Goal: Register for event/course

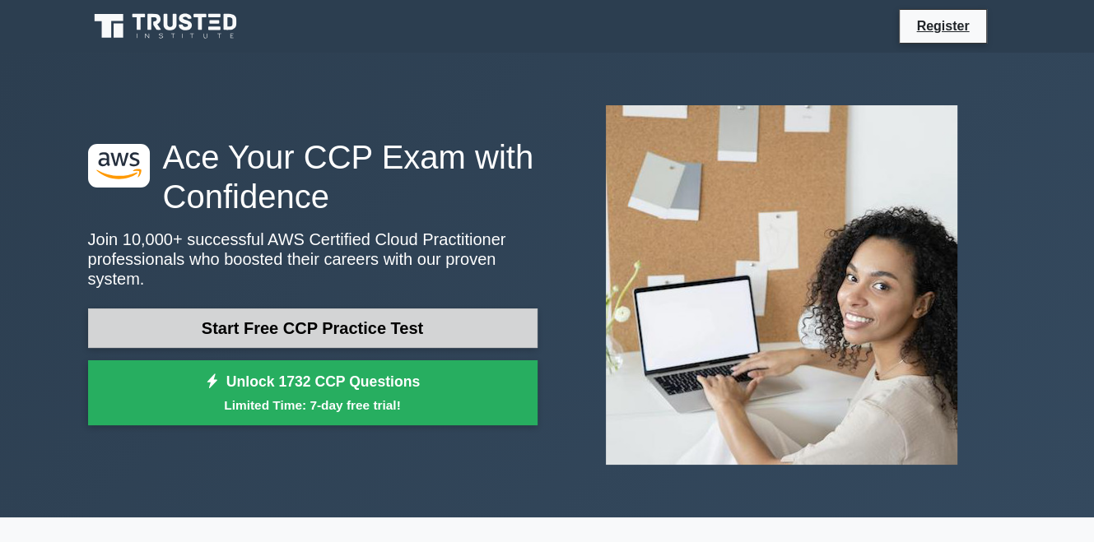
click at [353, 336] on link "Start Free CCP Practice Test" at bounding box center [312, 329] width 449 height 40
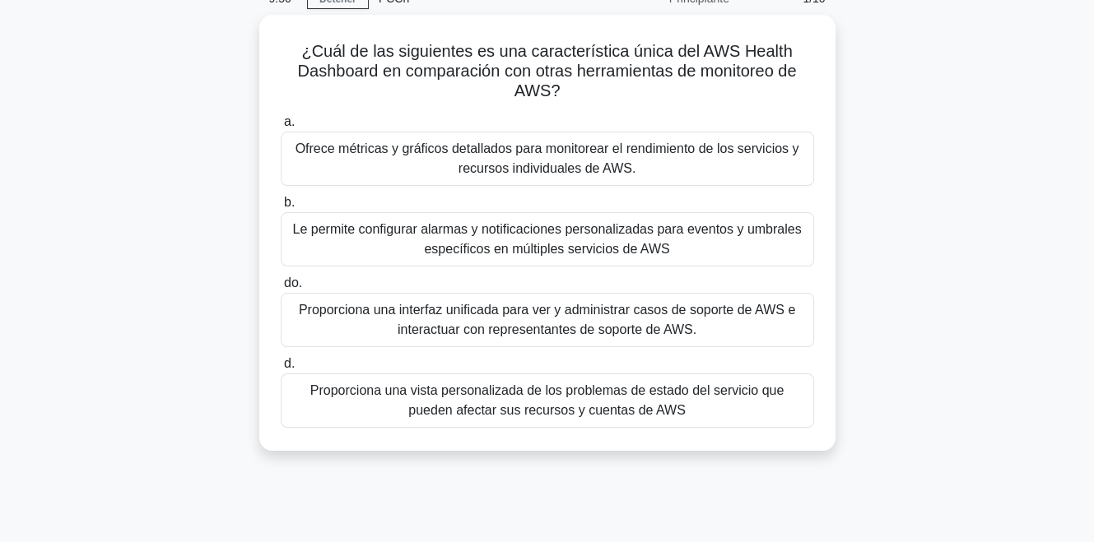
scroll to position [82, 0]
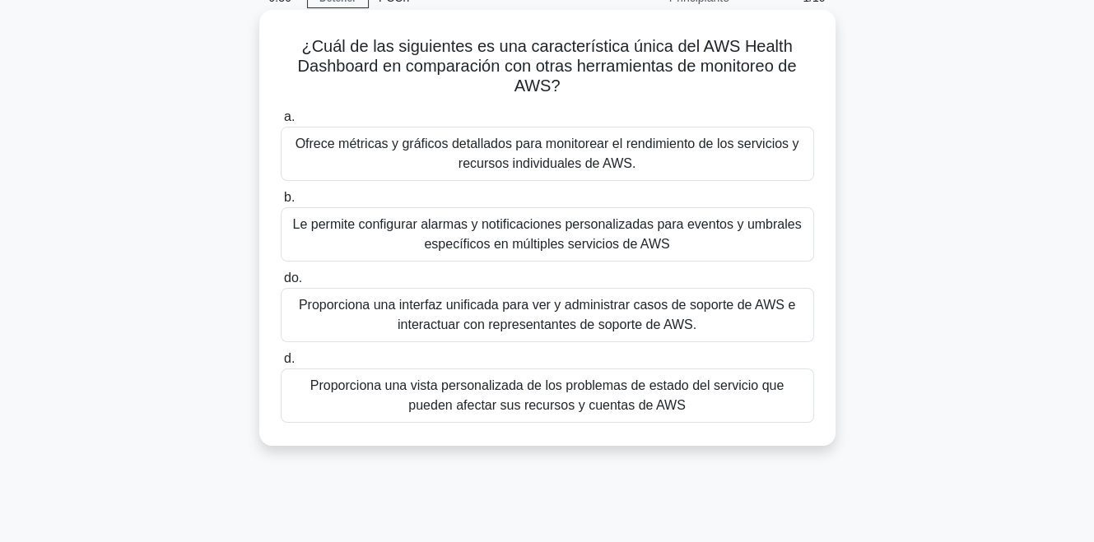
click at [749, 417] on div "Proporciona una vista personalizada de los problemas de estado del servicio que…" at bounding box center [547, 396] width 533 height 54
click at [281, 365] on input "d. Proporciona una vista personalizada de los problemas de estado del servicio …" at bounding box center [281, 359] width 0 height 11
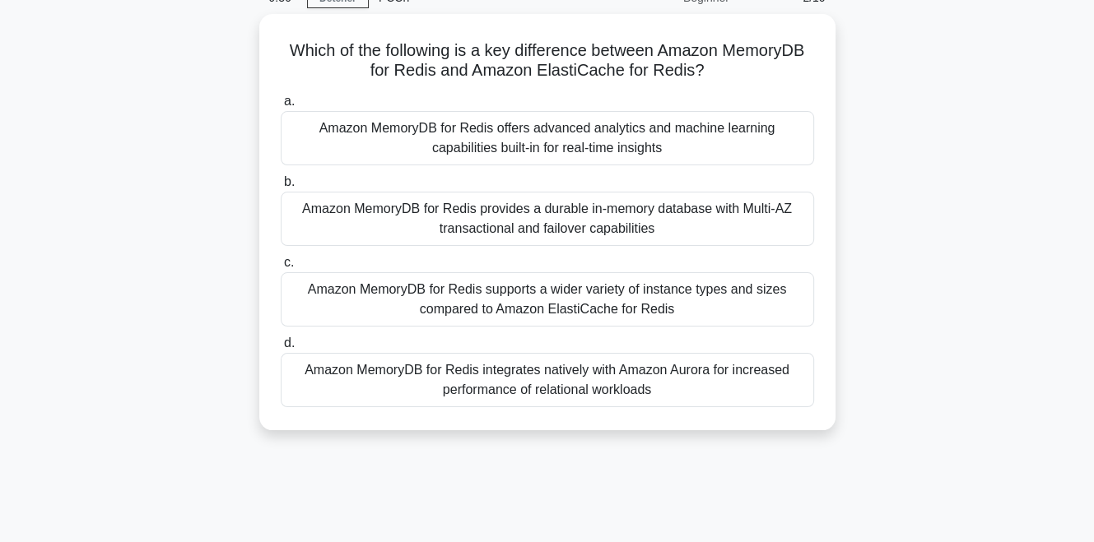
scroll to position [0, 0]
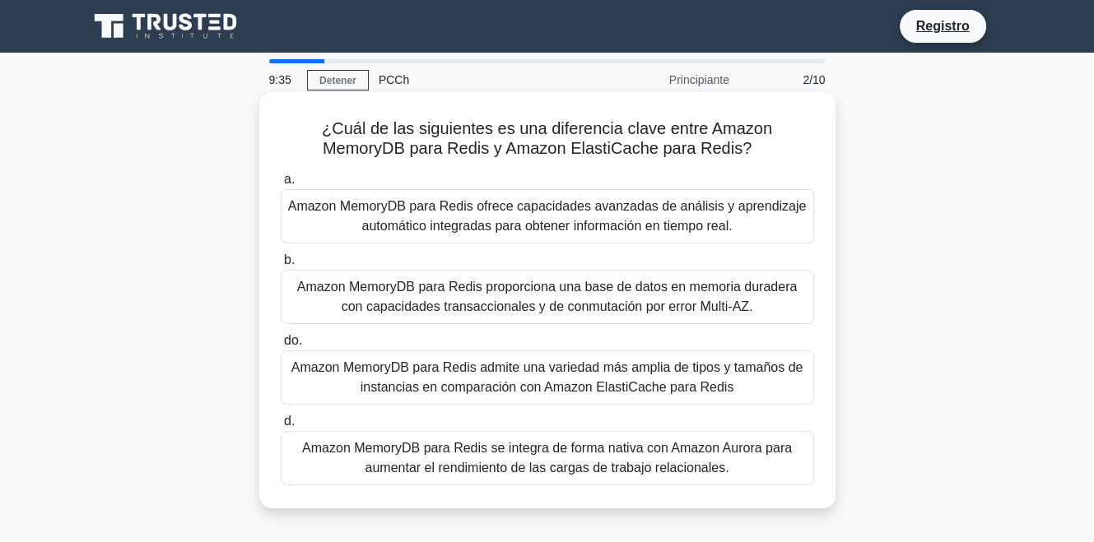
click at [658, 441] on font "Amazon MemoryDB para Redis se integra de forma nativa con Amazon Aurora para au…" at bounding box center [547, 458] width 490 height 34
click at [281, 427] on input "d. Amazon MemoryDB para Redis se integra de forma nativa con Amazon Aurora para…" at bounding box center [281, 421] width 0 height 11
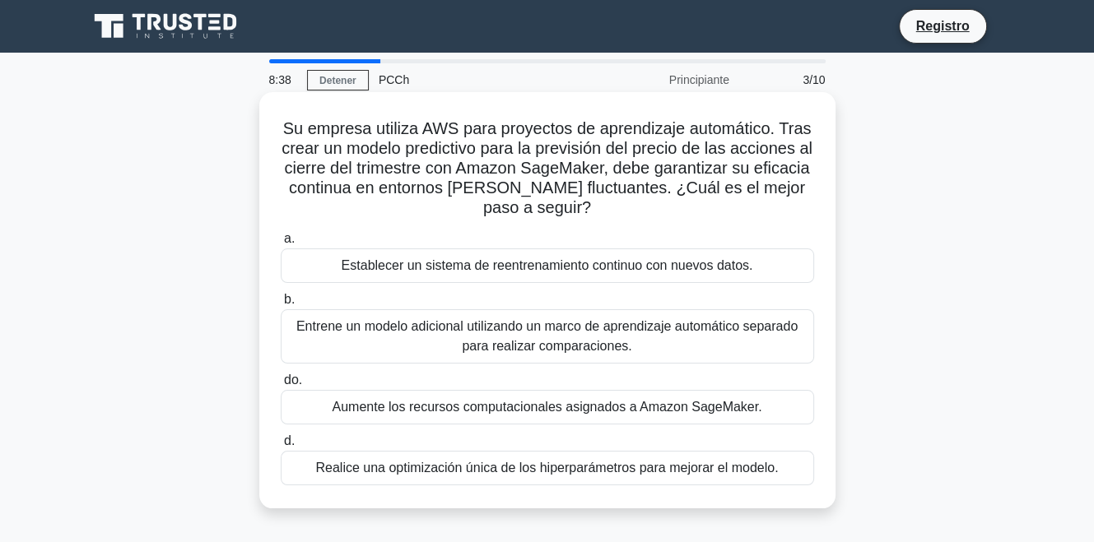
click at [660, 468] on font "Realice una optimización única de los hiperparámetros para mejorar el modelo." at bounding box center [546, 468] width 463 height 14
click at [281, 447] on input "d. Realice una optimización única de los hiperparámetros para mejorar el modelo." at bounding box center [281, 441] width 0 height 11
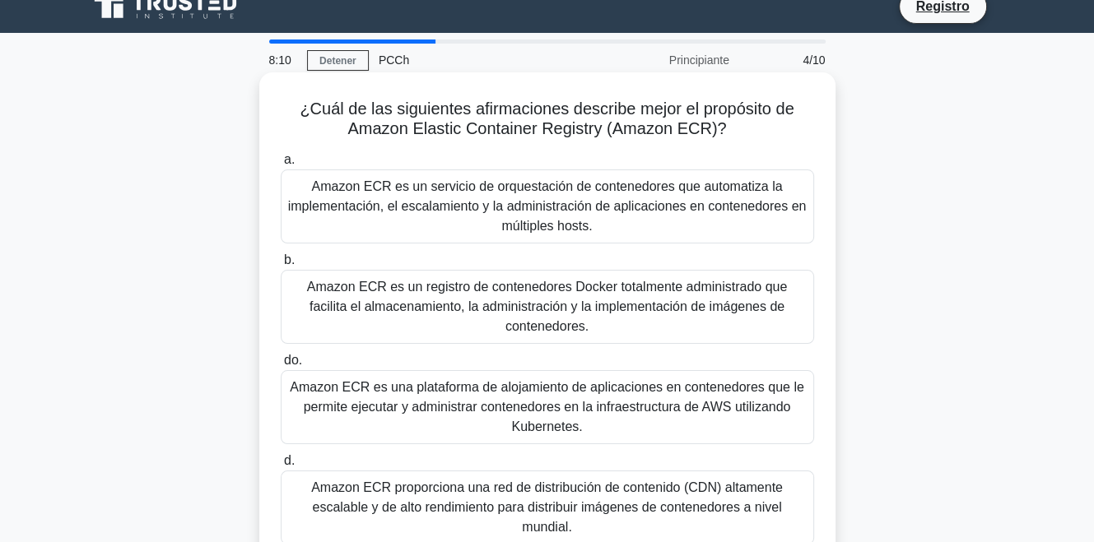
scroll to position [48, 0]
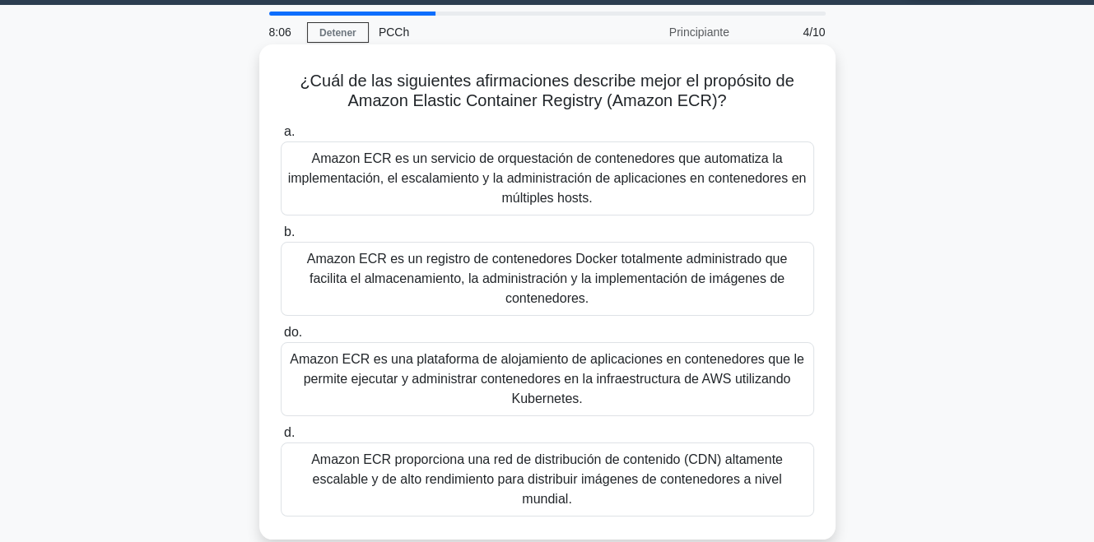
click at [697, 352] on font "Amazon ECR es una plataforma de alojamiento de aplicaciones en contenedores que…" at bounding box center [547, 379] width 514 height 54
click at [281, 338] on input "do. Amazon ECR es una plataforma de alojamiento de aplicaciones en contenedores…" at bounding box center [281, 333] width 0 height 11
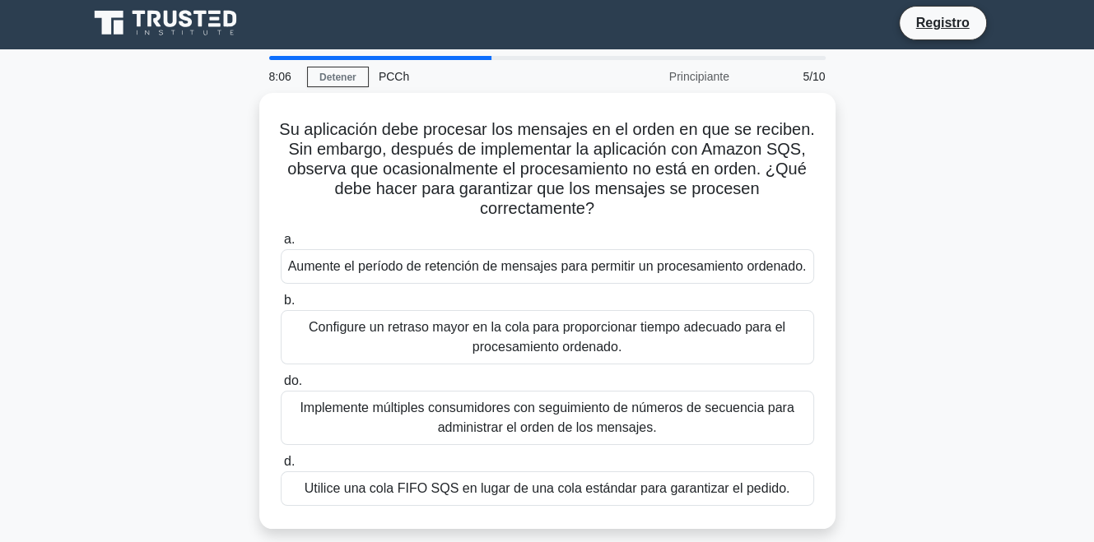
scroll to position [0, 0]
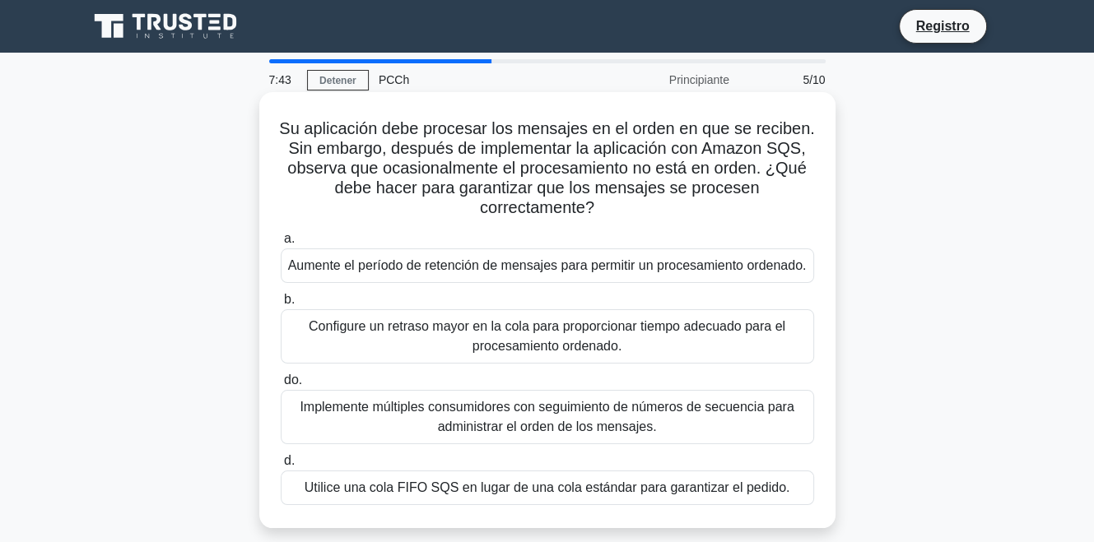
click at [715, 496] on font "Utilice una cola FIFO SQS en lugar de una cola estándar para garantizar el pedi…" at bounding box center [548, 488] width 486 height 20
click at [281, 467] on input "d. Utilice una cola FIFO SQS en lugar de una cola estándar para garantizar el p…" at bounding box center [281, 461] width 0 height 11
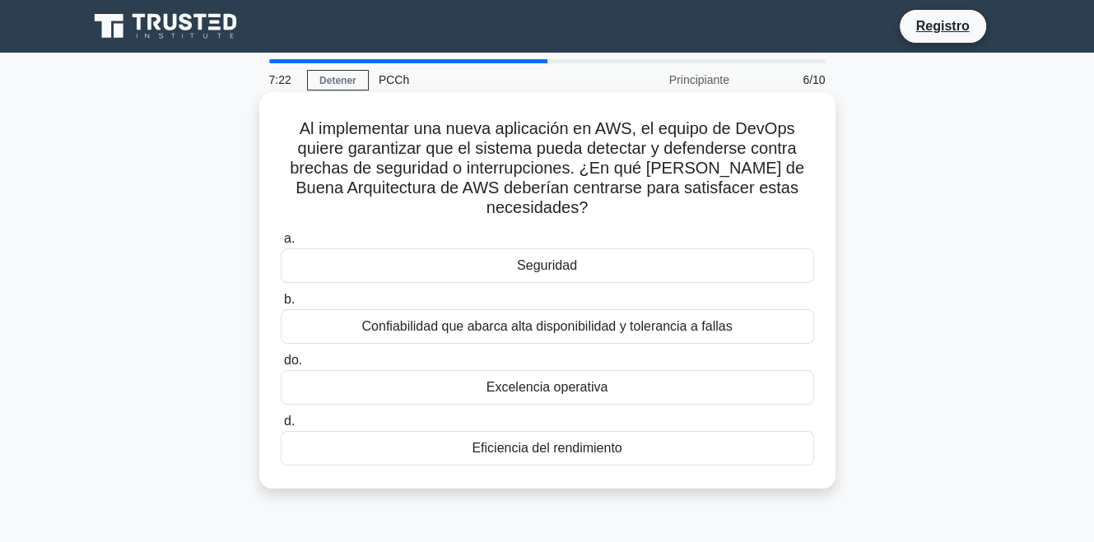
click at [696, 331] on font "Confiabilidad que abarca alta disponibilidad y tolerancia a fallas" at bounding box center [546, 326] width 370 height 14
click at [281, 305] on input "b. Confiabilidad que abarca alta disponibilidad y tolerancia a fallas" at bounding box center [281, 300] width 0 height 11
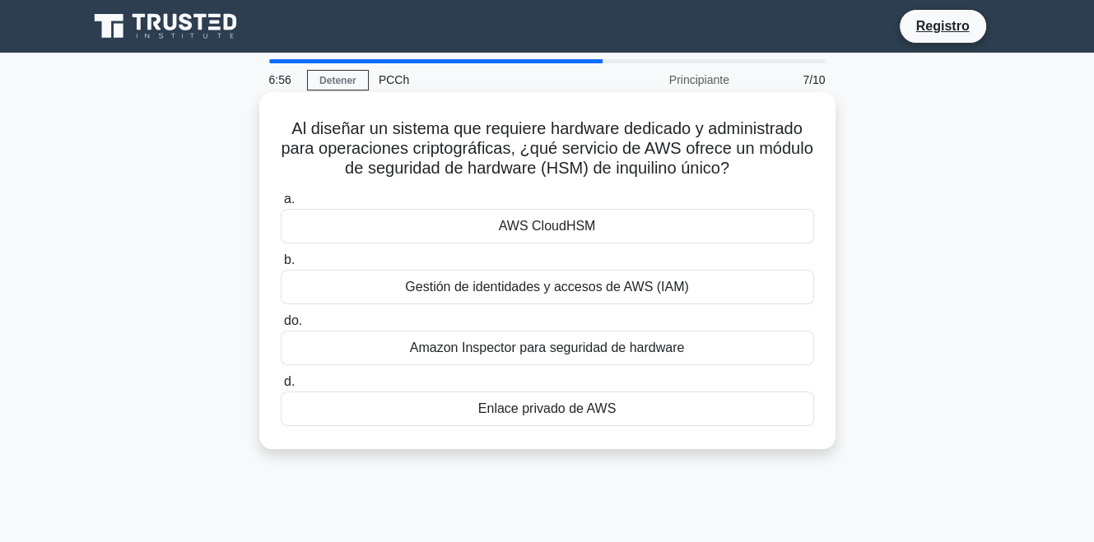
click at [621, 230] on div "AWS CloudHSM" at bounding box center [547, 226] width 533 height 35
click at [281, 205] on input "a. AWS CloudHSM" at bounding box center [281, 199] width 0 height 11
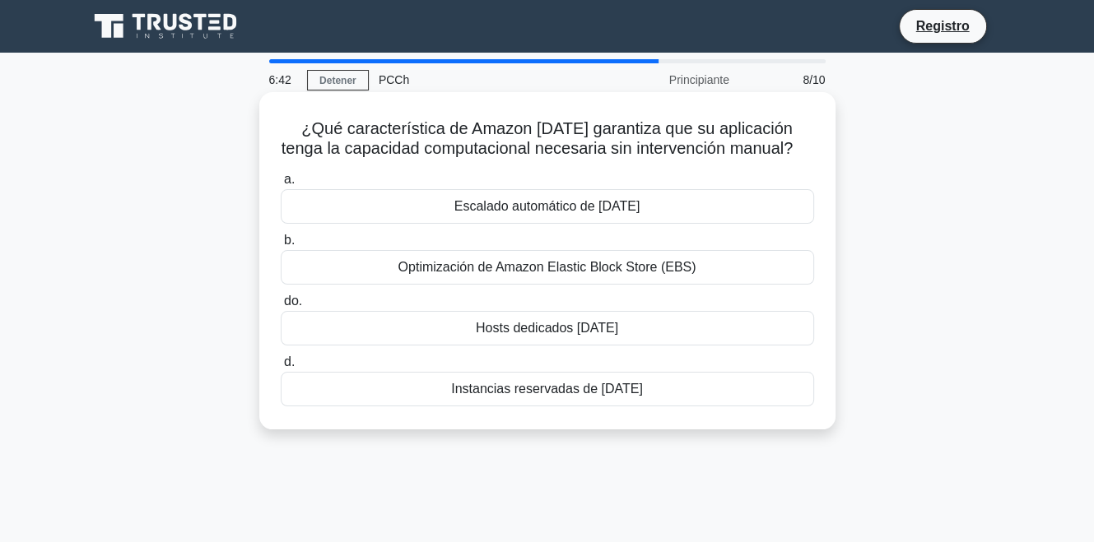
click at [676, 211] on div "Escalado automático de EC2" at bounding box center [547, 206] width 533 height 35
click at [281, 185] on input "a. Escalado automático de EC2" at bounding box center [281, 179] width 0 height 11
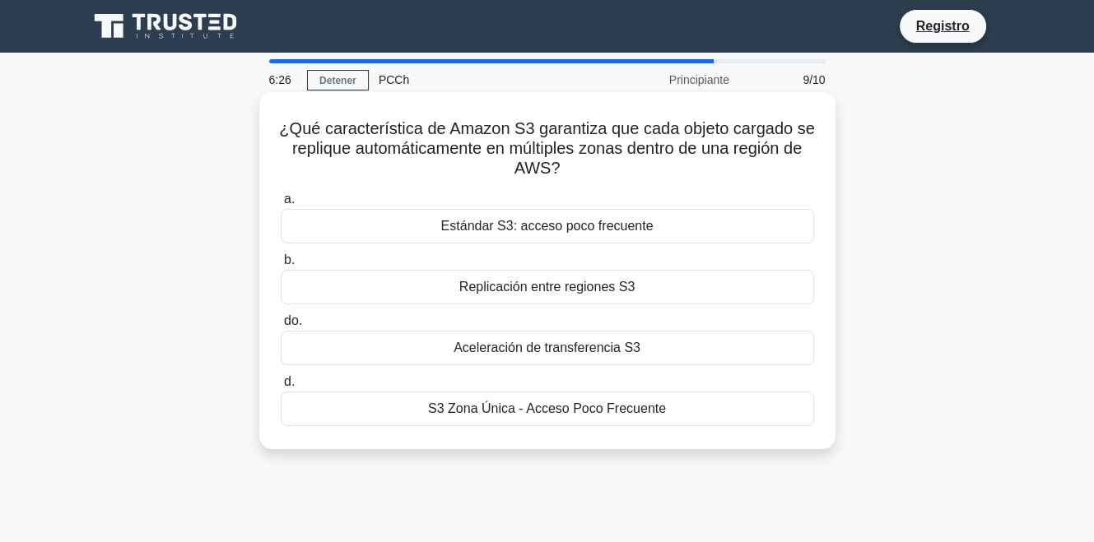
click at [640, 284] on div "Replicación entre regiones S3" at bounding box center [547, 287] width 533 height 35
click at [281, 266] on input "b. Replicación entre regiones S3" at bounding box center [281, 260] width 0 height 11
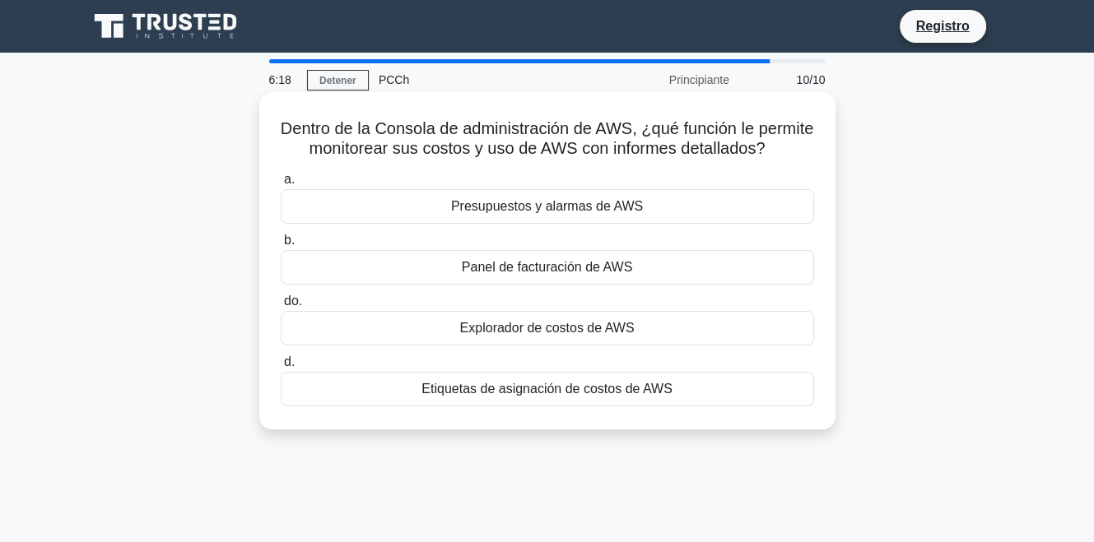
click at [621, 333] on font "Explorador de costos de AWS" at bounding box center [547, 328] width 174 height 14
click at [281, 307] on input "do. Explorador de costos de AWS" at bounding box center [281, 301] width 0 height 11
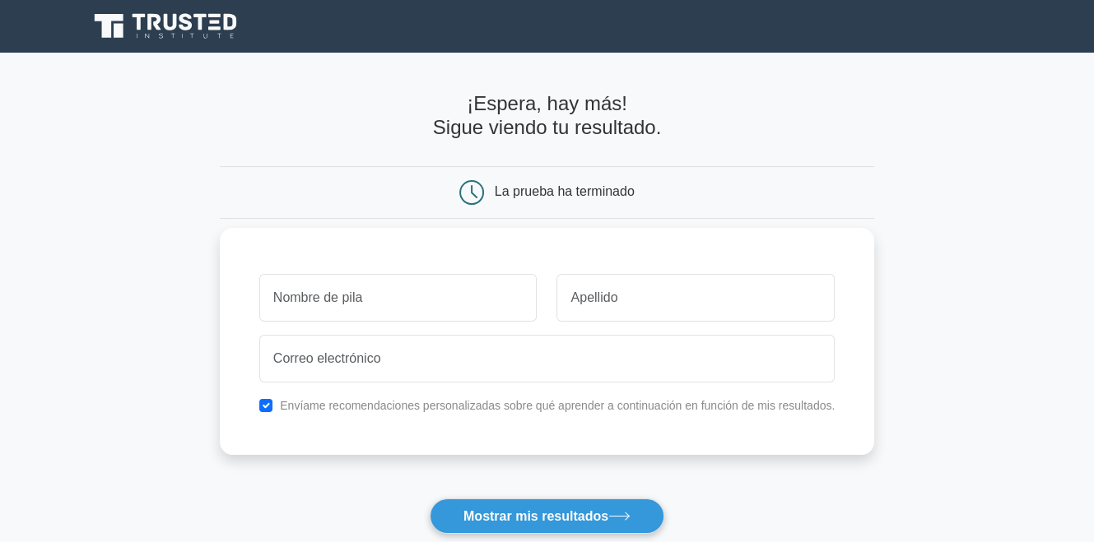
click at [411, 300] on input "text" at bounding box center [398, 298] width 278 height 48
type input "Lizeth"
click at [609, 305] on input "text" at bounding box center [695, 298] width 278 height 48
type input "Castro"
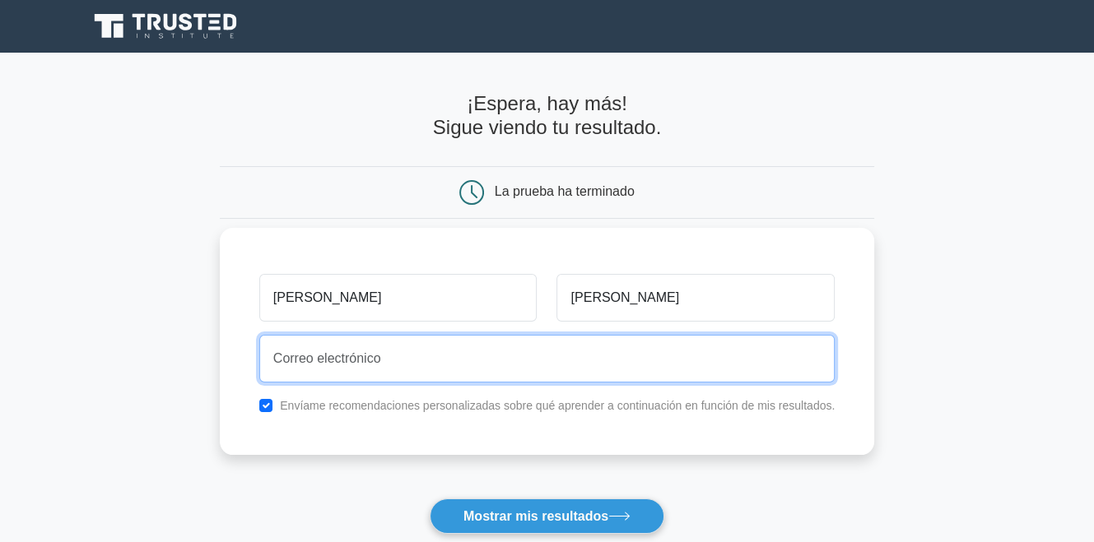
click at [499, 369] on input "email" at bounding box center [546, 359] width 575 height 48
type input "lcastro@danaconnect.com"
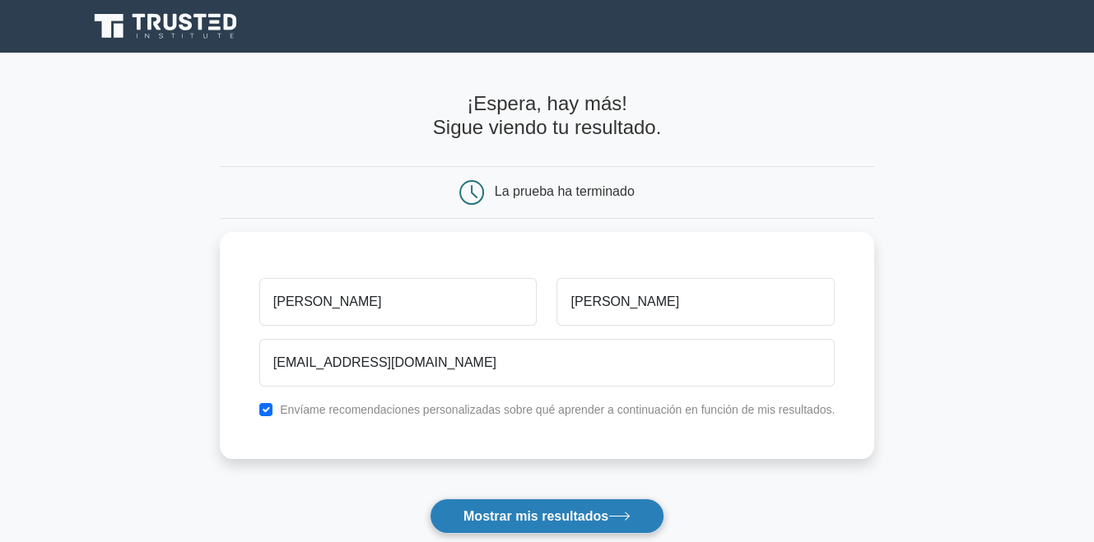
click at [521, 500] on button "Mostrar mis resultados" at bounding box center [547, 516] width 235 height 35
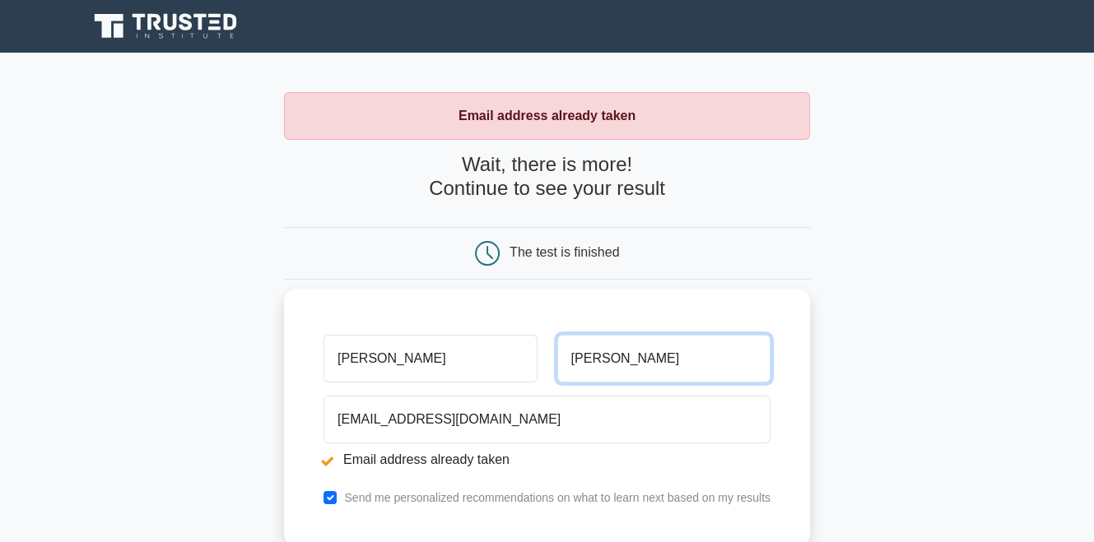
click at [609, 367] on input "Castro" at bounding box center [663, 359] width 213 height 48
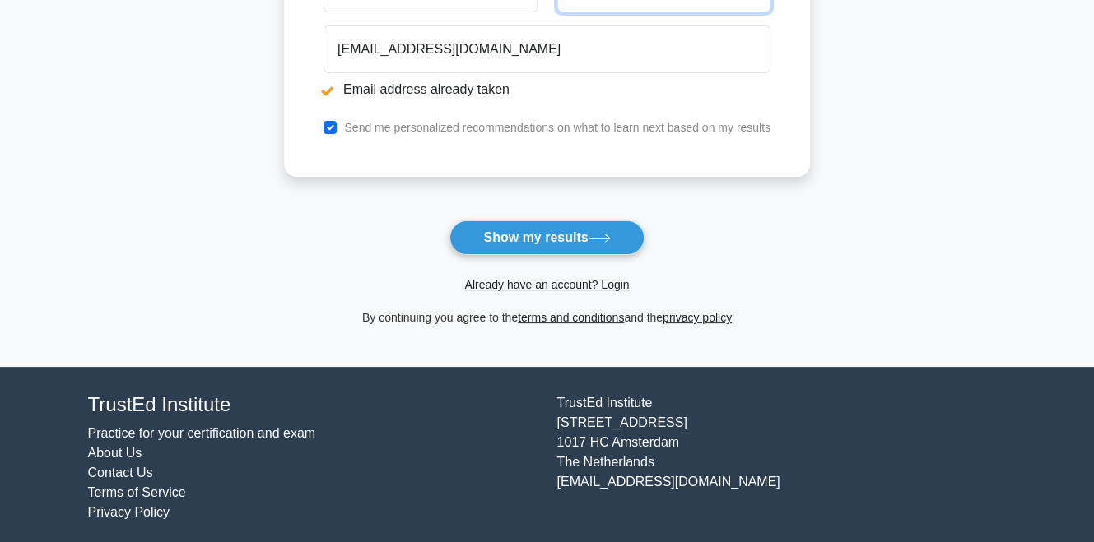
scroll to position [375, 0]
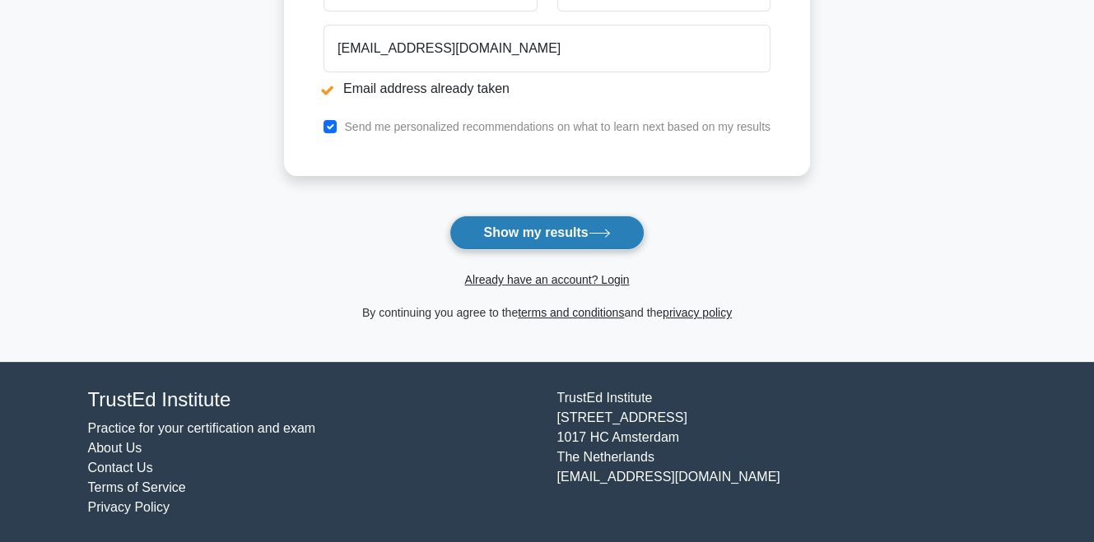
click at [579, 229] on button "Show my results" at bounding box center [546, 233] width 194 height 35
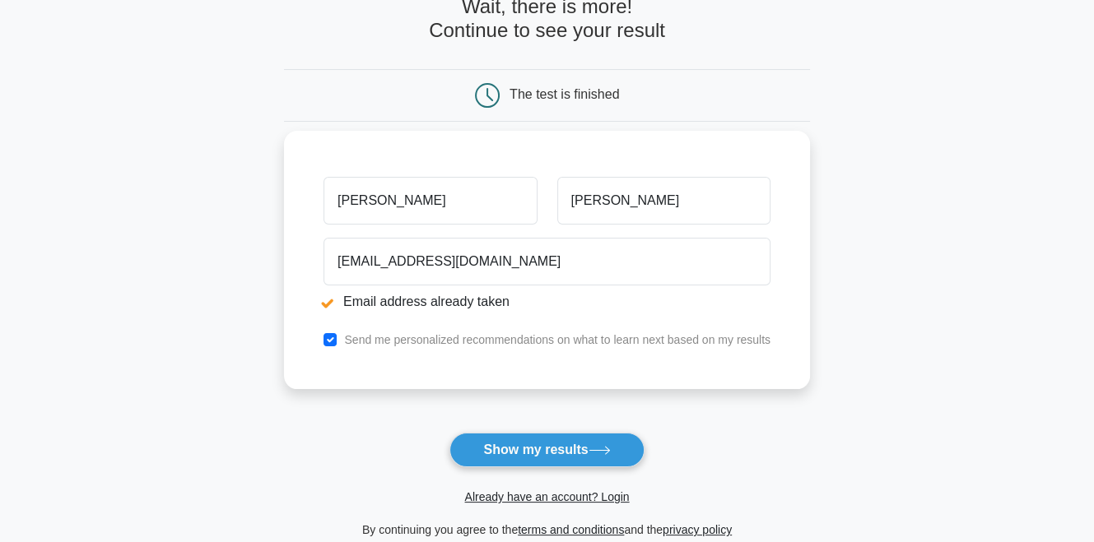
scroll to position [375, 0]
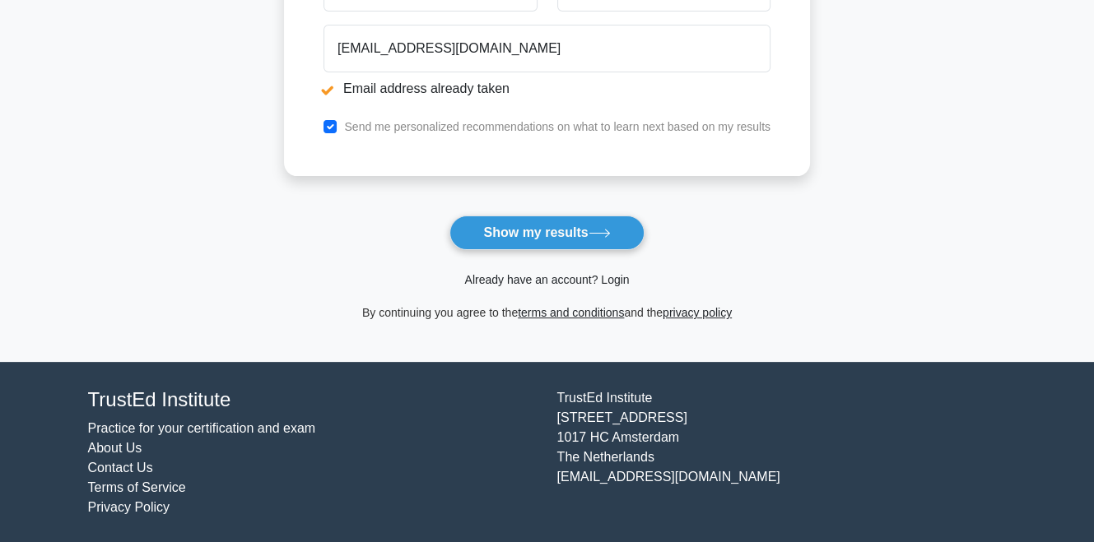
click at [573, 280] on link "Already have an account? Login" at bounding box center [546, 279] width 165 height 13
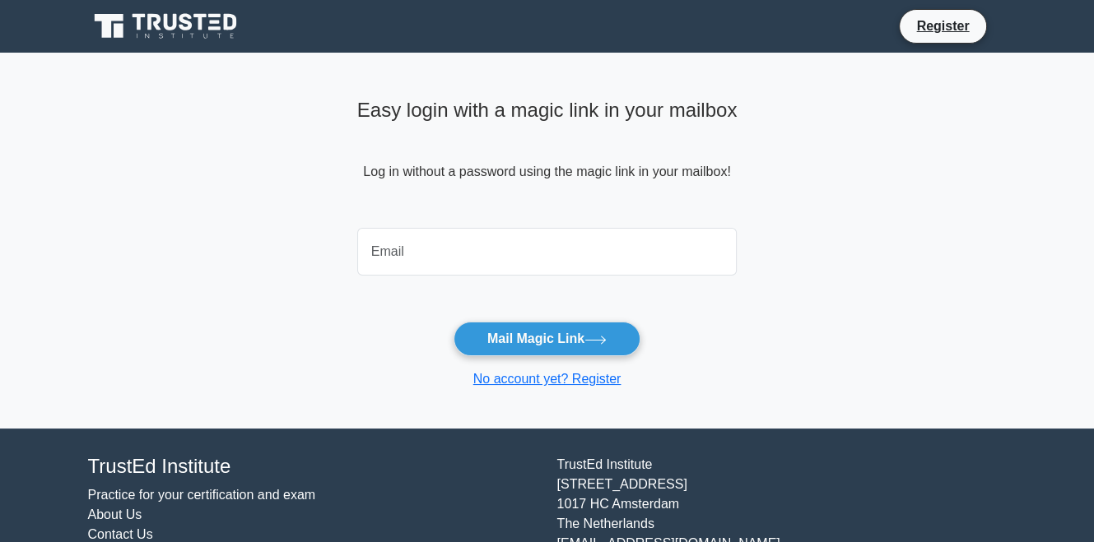
click at [631, 250] on input "email" at bounding box center [547, 252] width 380 height 48
type input "[EMAIL_ADDRESS][DOMAIN_NAME]"
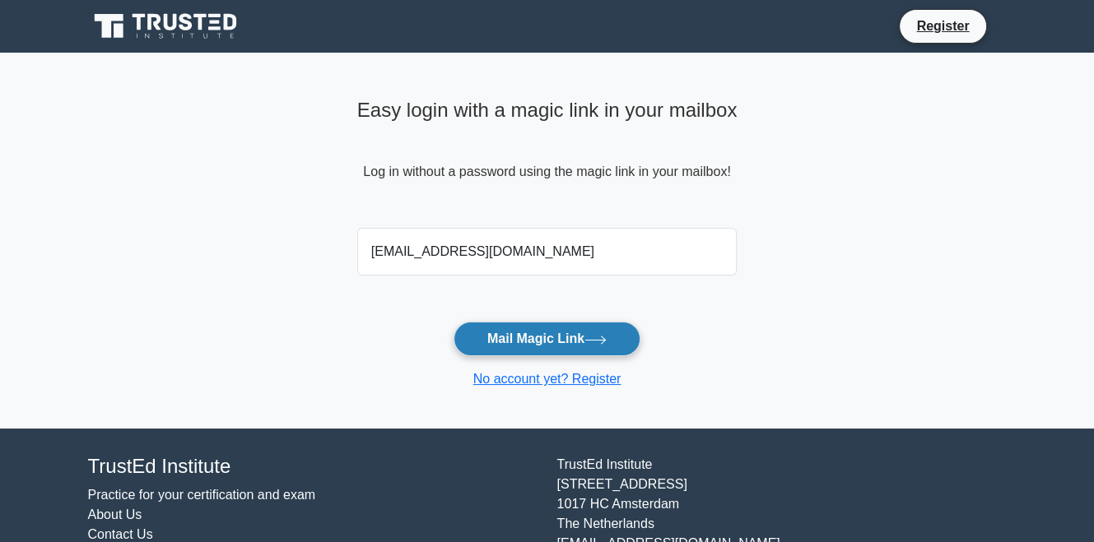
click at [549, 340] on button "Mail Magic Link" at bounding box center [547, 339] width 187 height 35
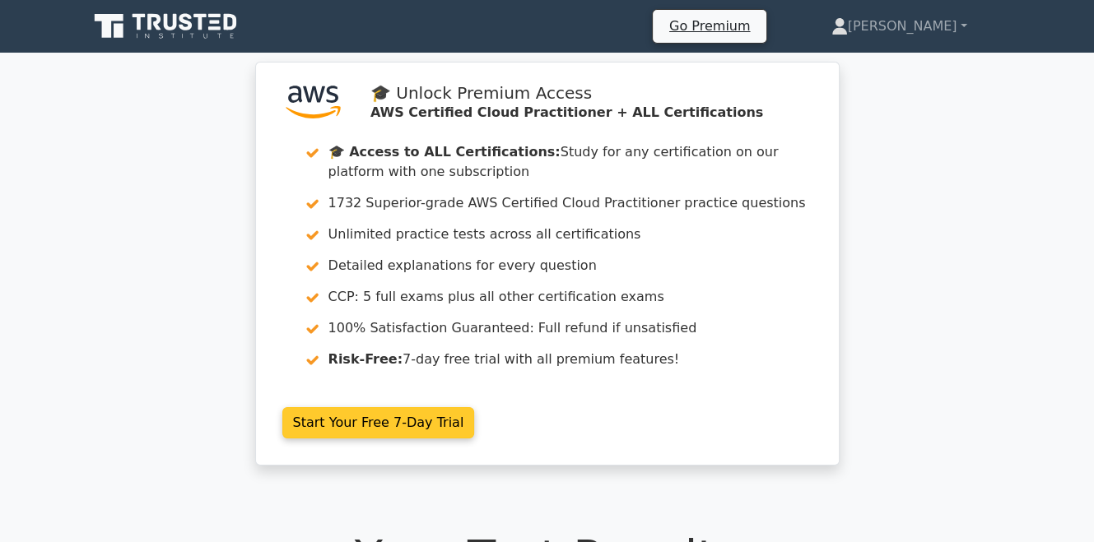
click at [430, 426] on link "Start Your Free 7-Day Trial" at bounding box center [378, 422] width 193 height 31
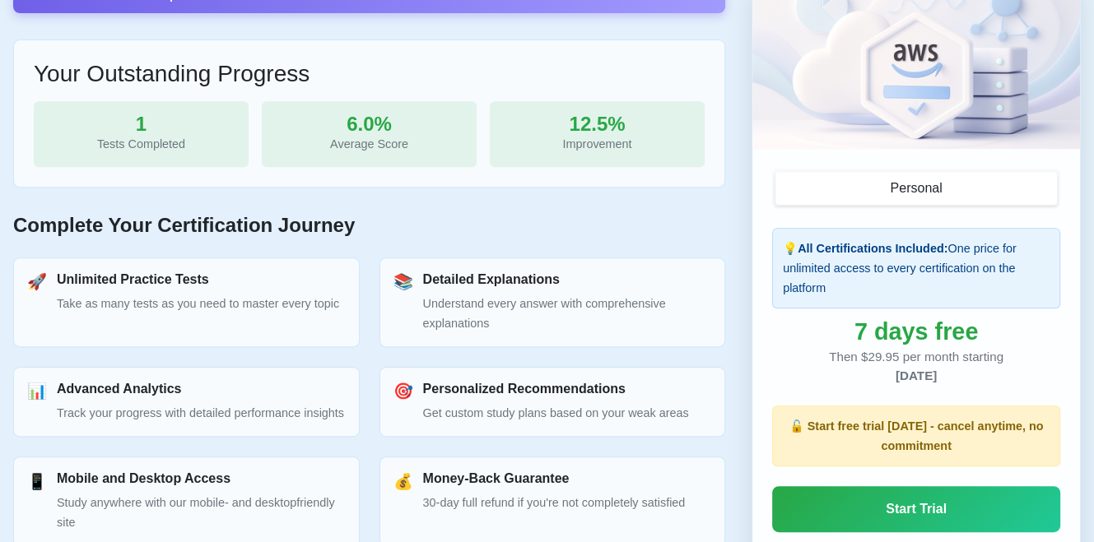
scroll to position [589, 0]
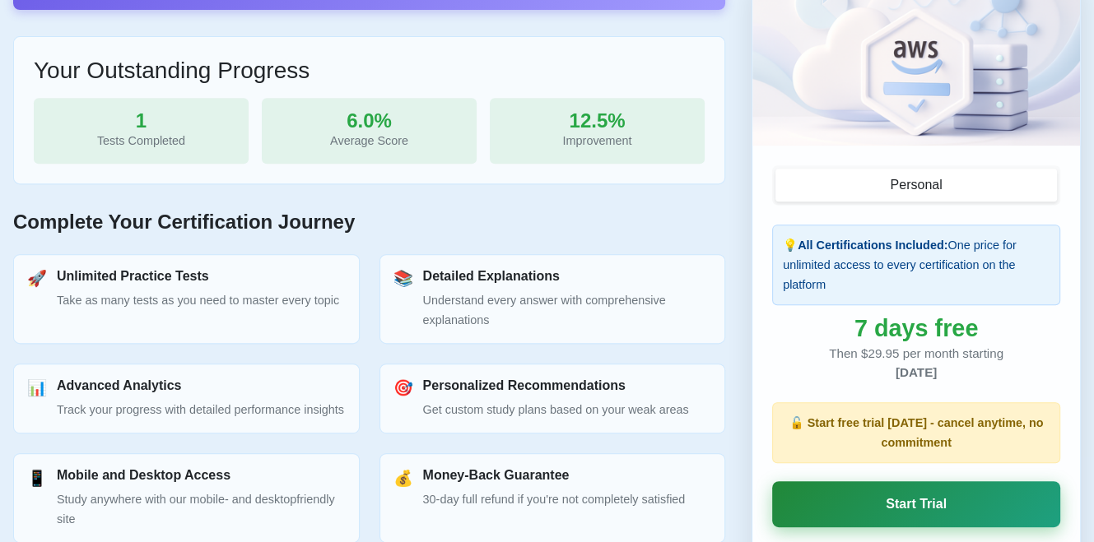
click at [995, 507] on link "Start Trial" at bounding box center [916, 505] width 288 height 46
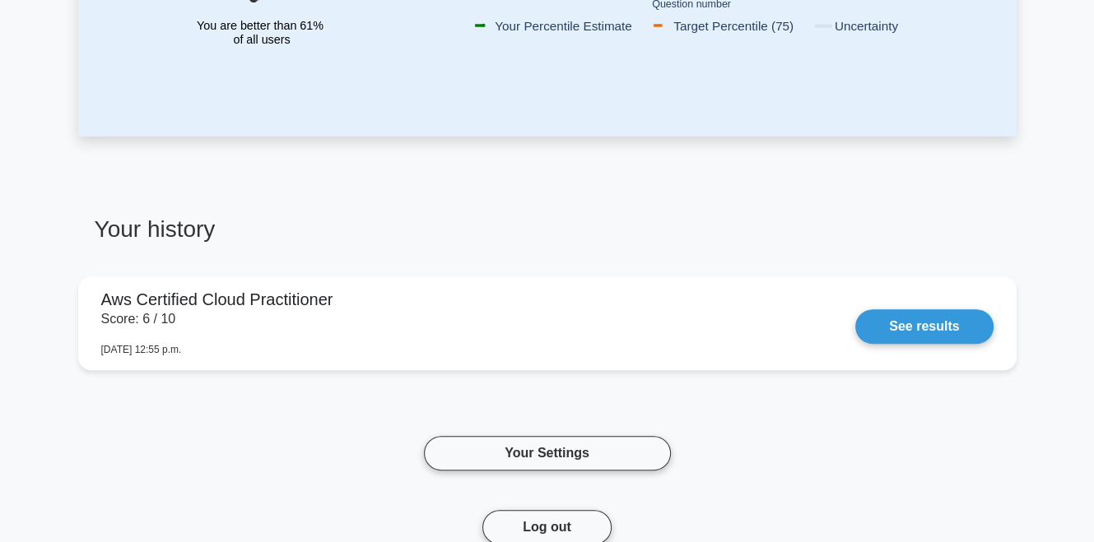
scroll to position [484, 0]
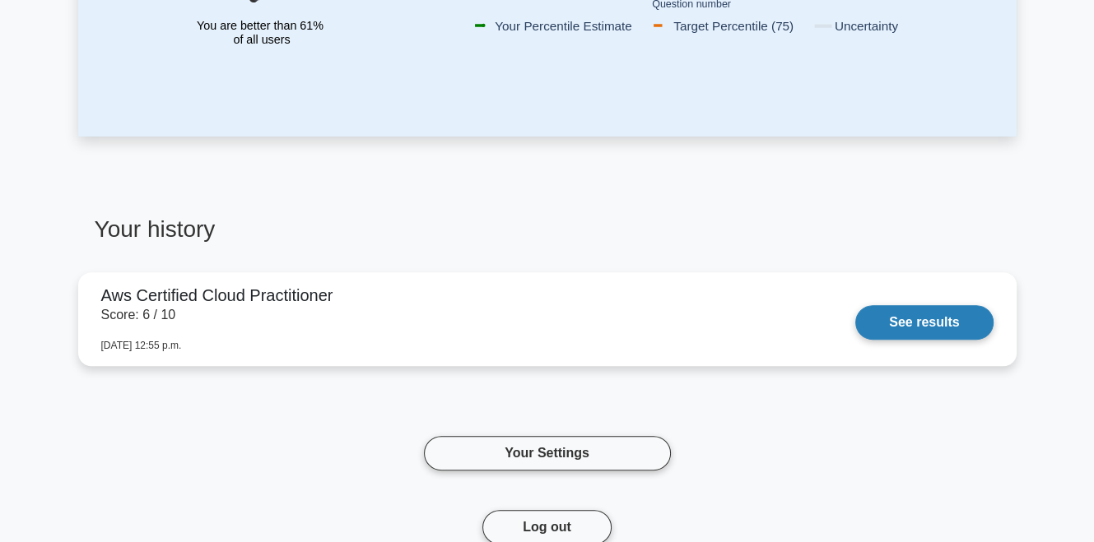
click at [972, 320] on link "See results" at bounding box center [923, 322] width 137 height 35
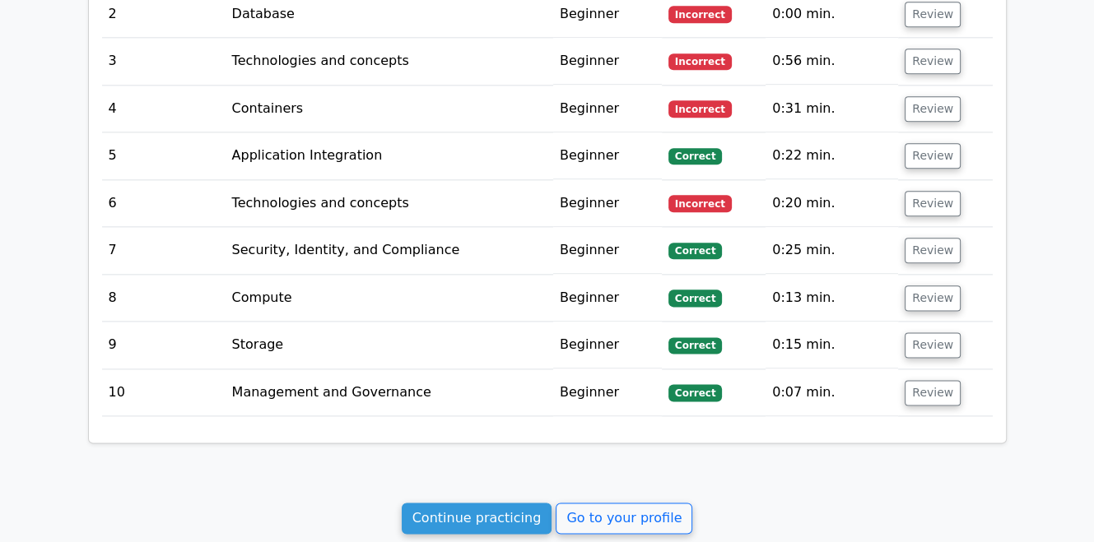
scroll to position [1989, 0]
